Goal: Use online tool/utility

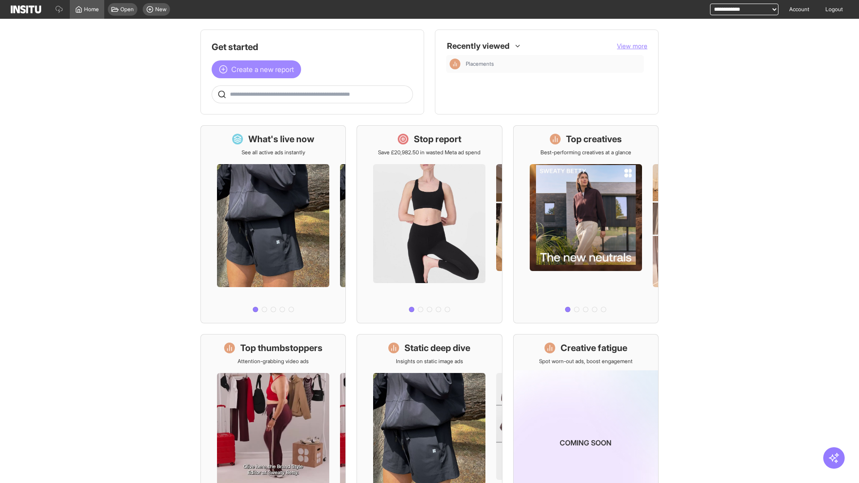
click at [259, 69] on span "Create a new report" at bounding box center [262, 69] width 63 height 11
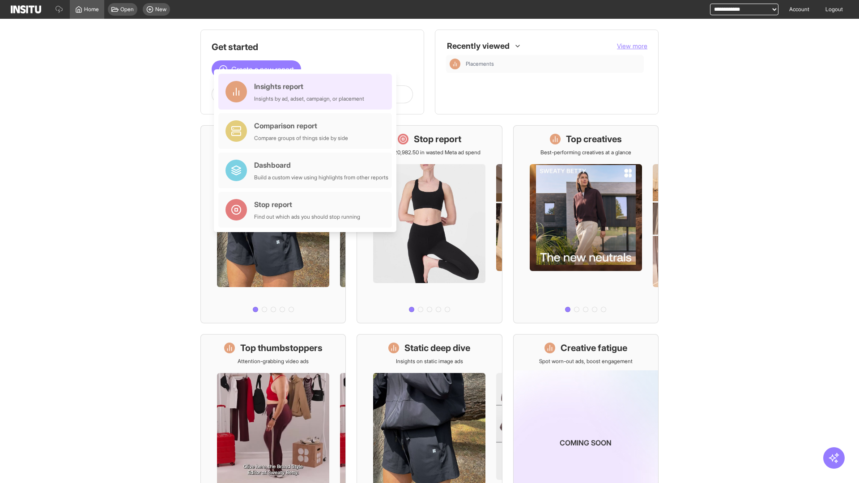
click at [307, 92] on div "Insights report Insights by ad, adset, campaign, or placement" at bounding box center [309, 91] width 110 height 21
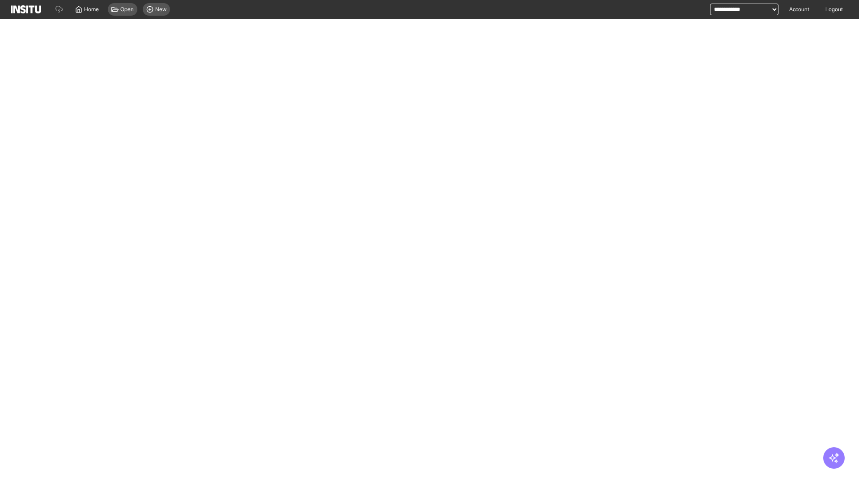
select select "**"
